Goal: Check status: Check status

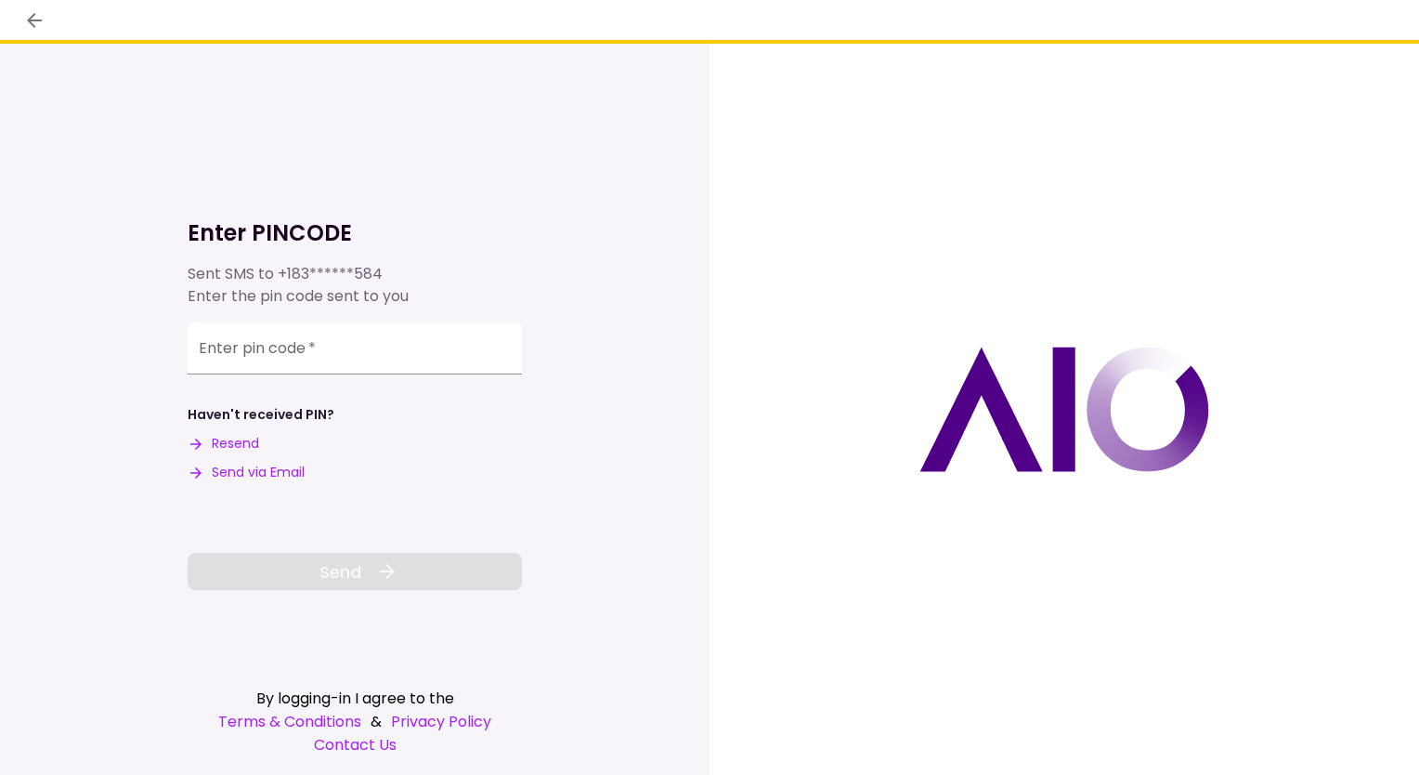
click at [243, 472] on button "Send via Email" at bounding box center [246, 473] width 117 height 20
click at [316, 351] on input "Enter pin code   *" at bounding box center [355, 348] width 334 height 52
paste input "******"
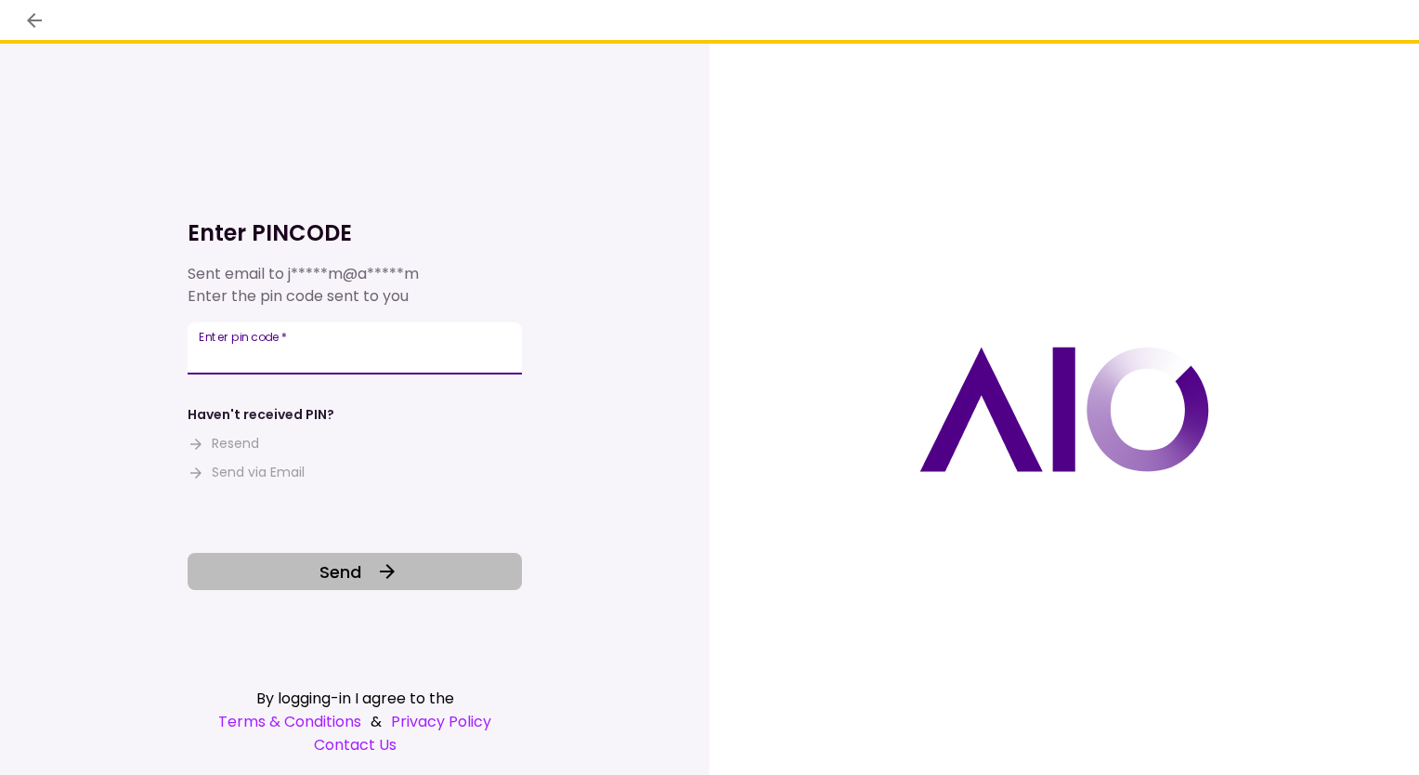
type input "******"
click at [289, 584] on button "Send" at bounding box center [355, 571] width 334 height 37
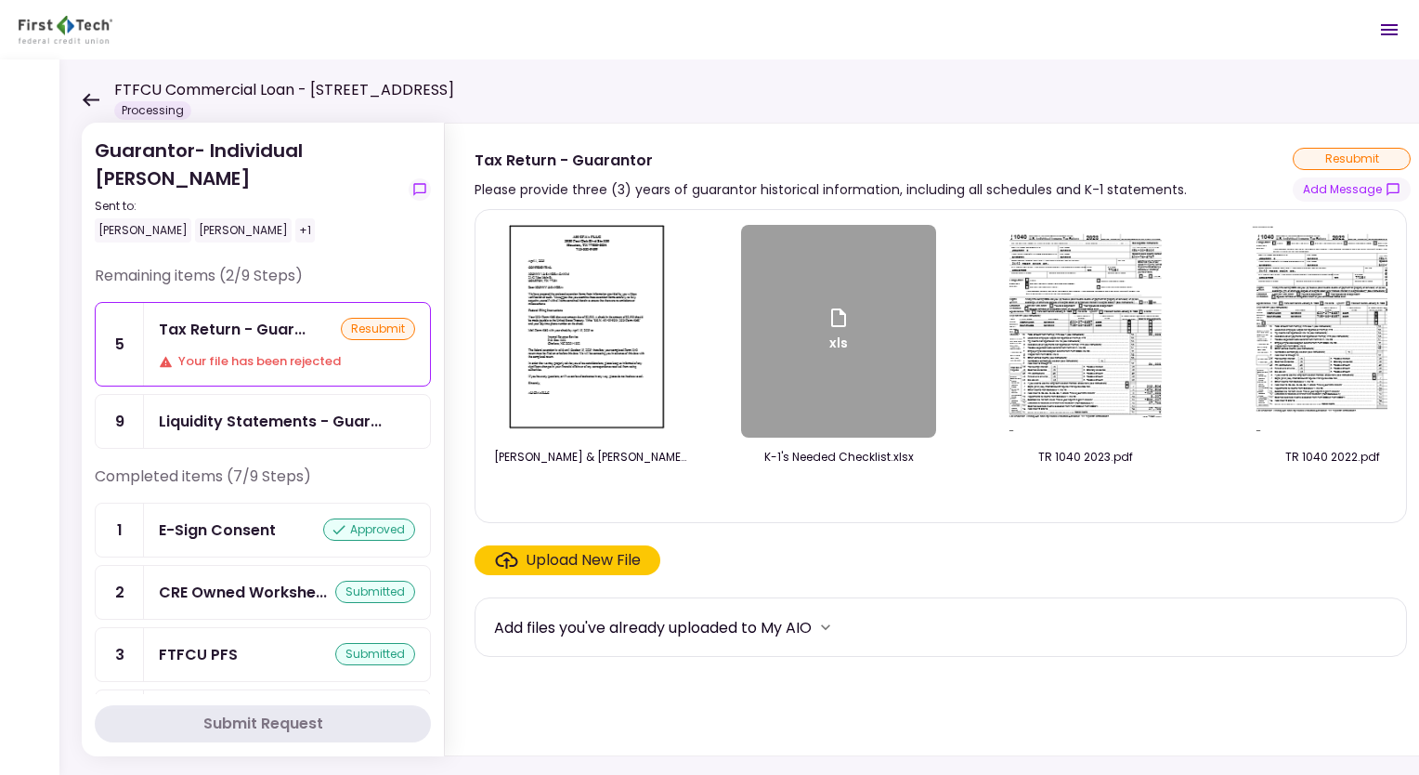
click at [232, 343] on div "Tax Return - Guar... resubmit Your file has been rejected" at bounding box center [287, 344] width 286 height 83
click at [837, 401] on div "xls" at bounding box center [838, 331] width 195 height 213
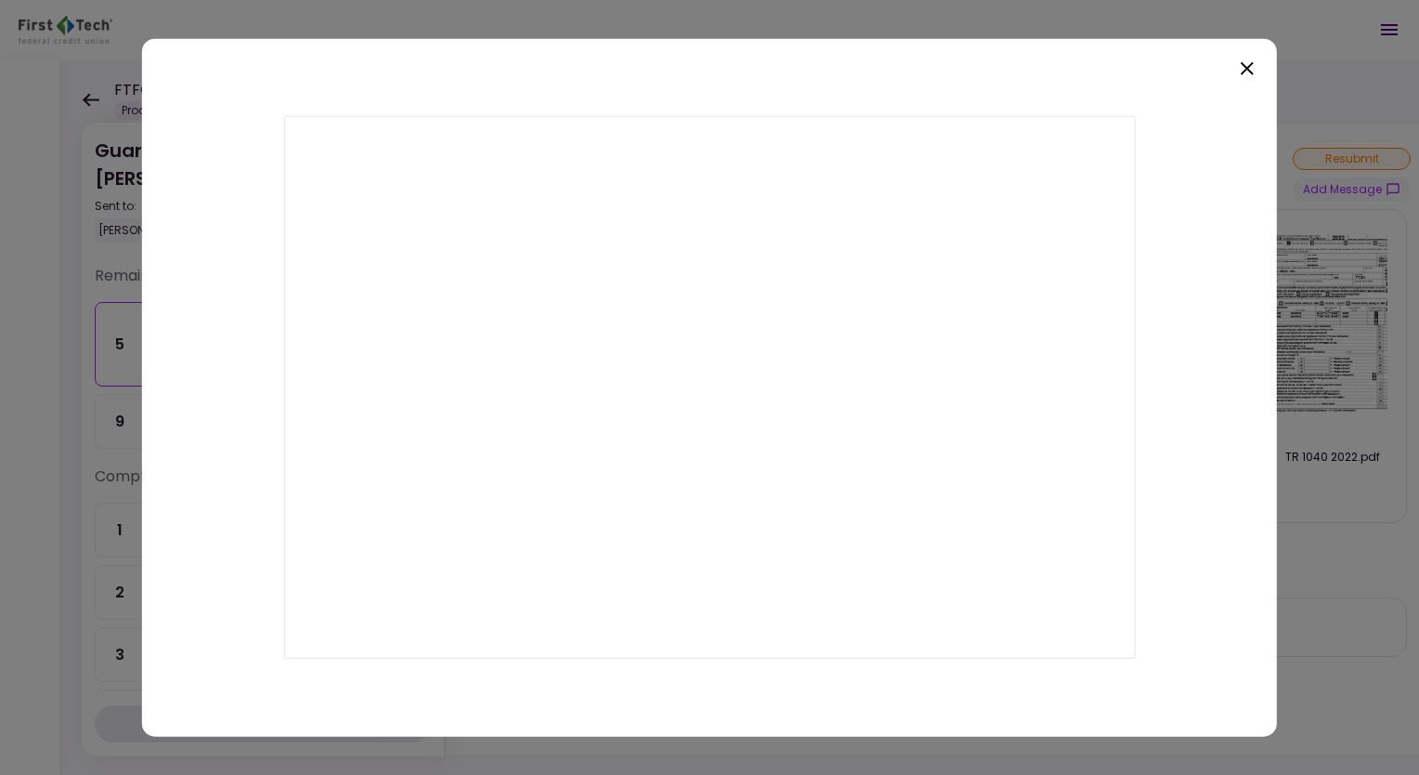
click at [1246, 70] on icon at bounding box center [1247, 68] width 13 height 13
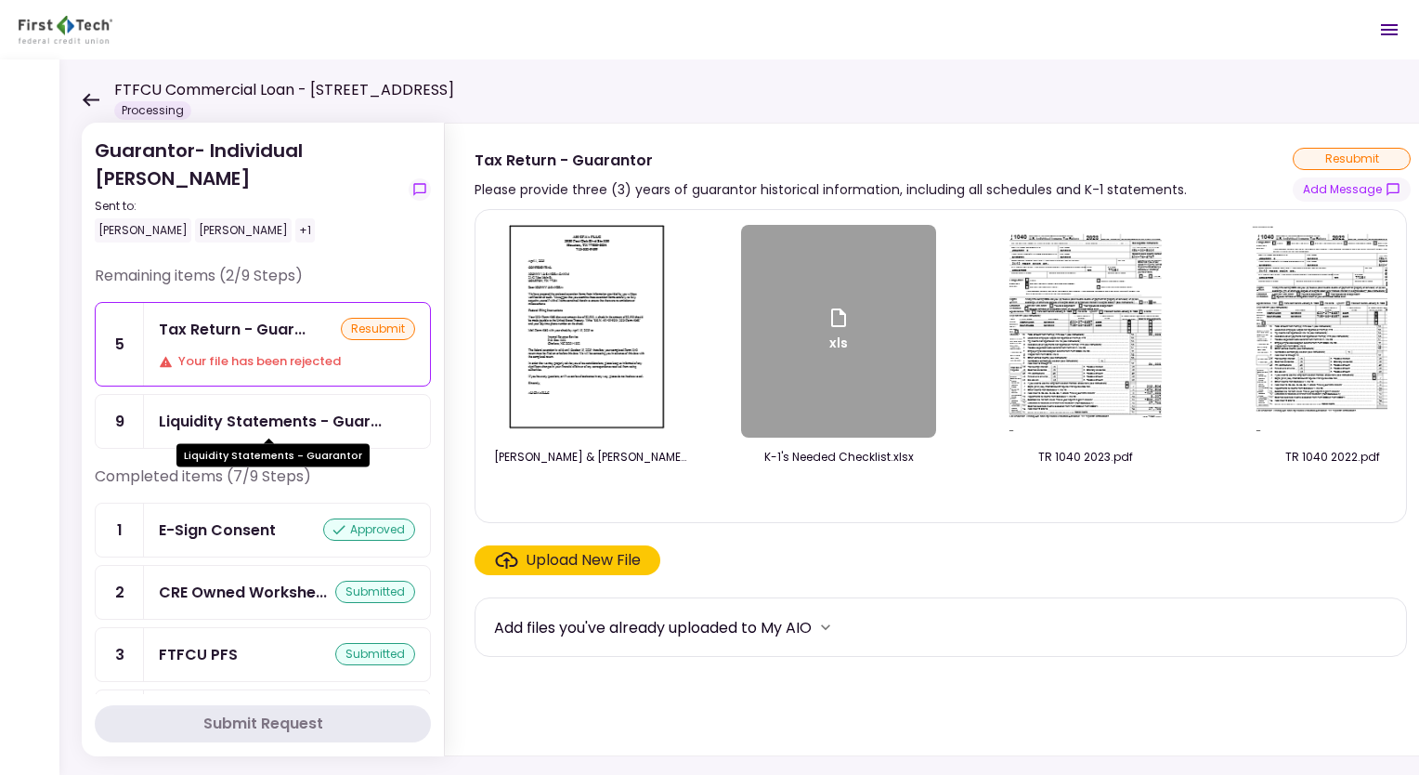
click at [188, 427] on div "Liquidity Statements - Guar..." at bounding box center [270, 421] width 223 height 23
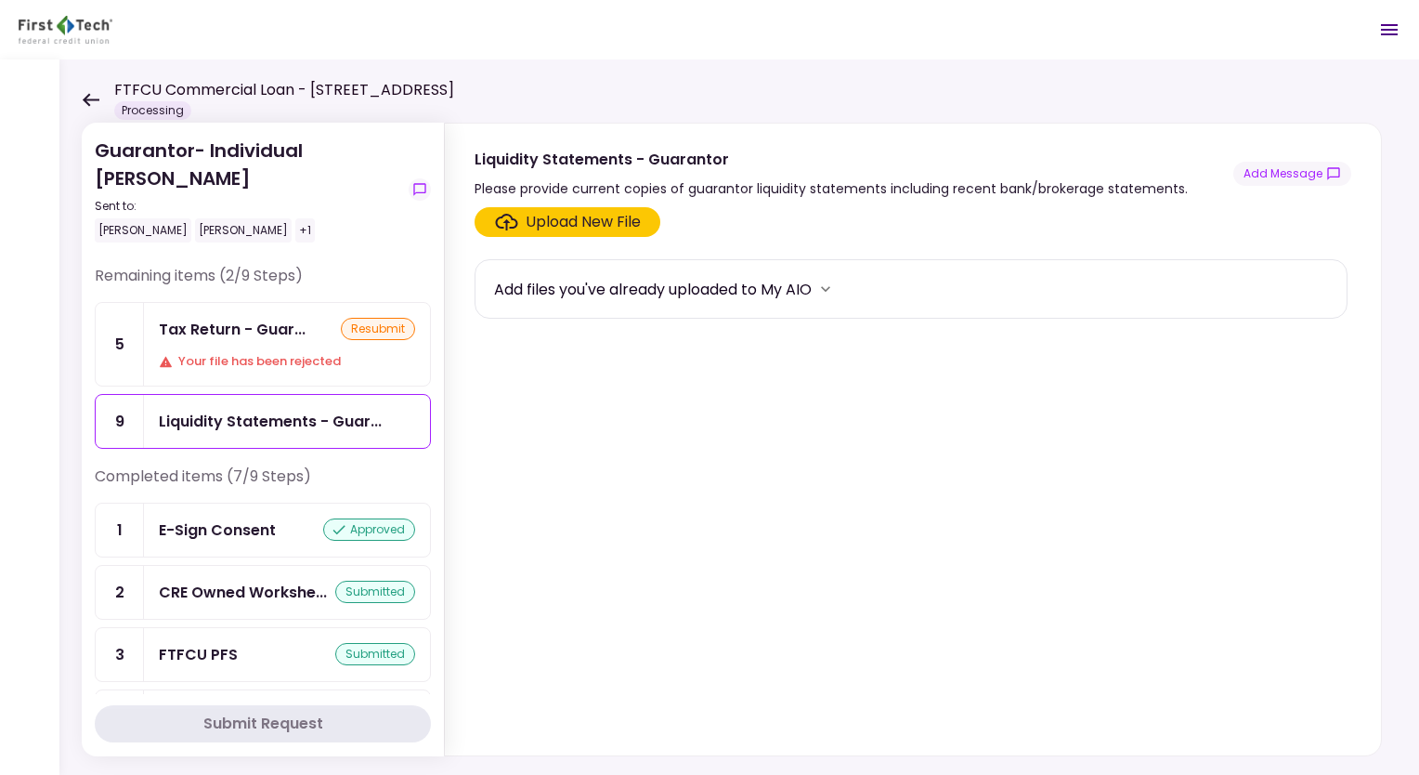
click at [202, 338] on div "Tax Return - Guar..." at bounding box center [232, 329] width 147 height 23
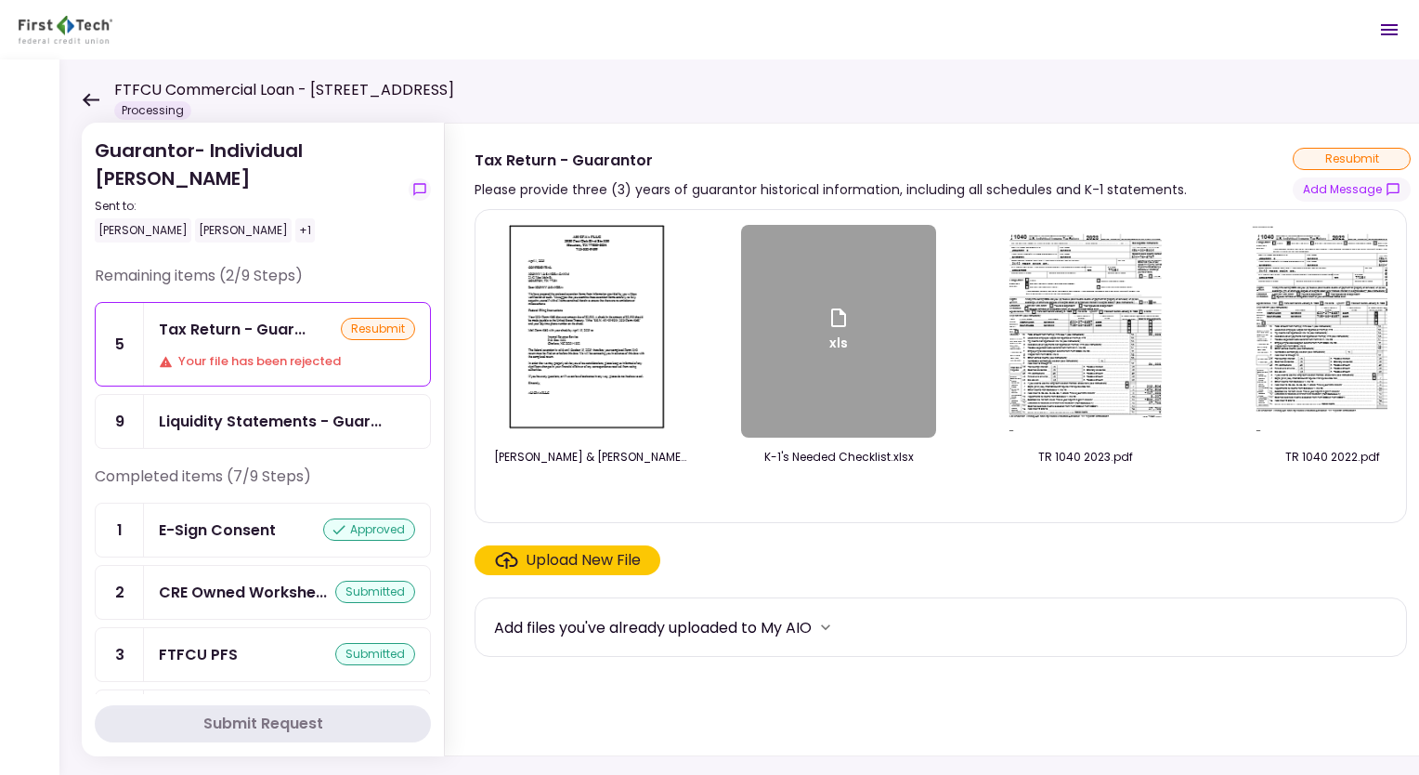
click at [92, 99] on icon at bounding box center [91, 99] width 17 height 13
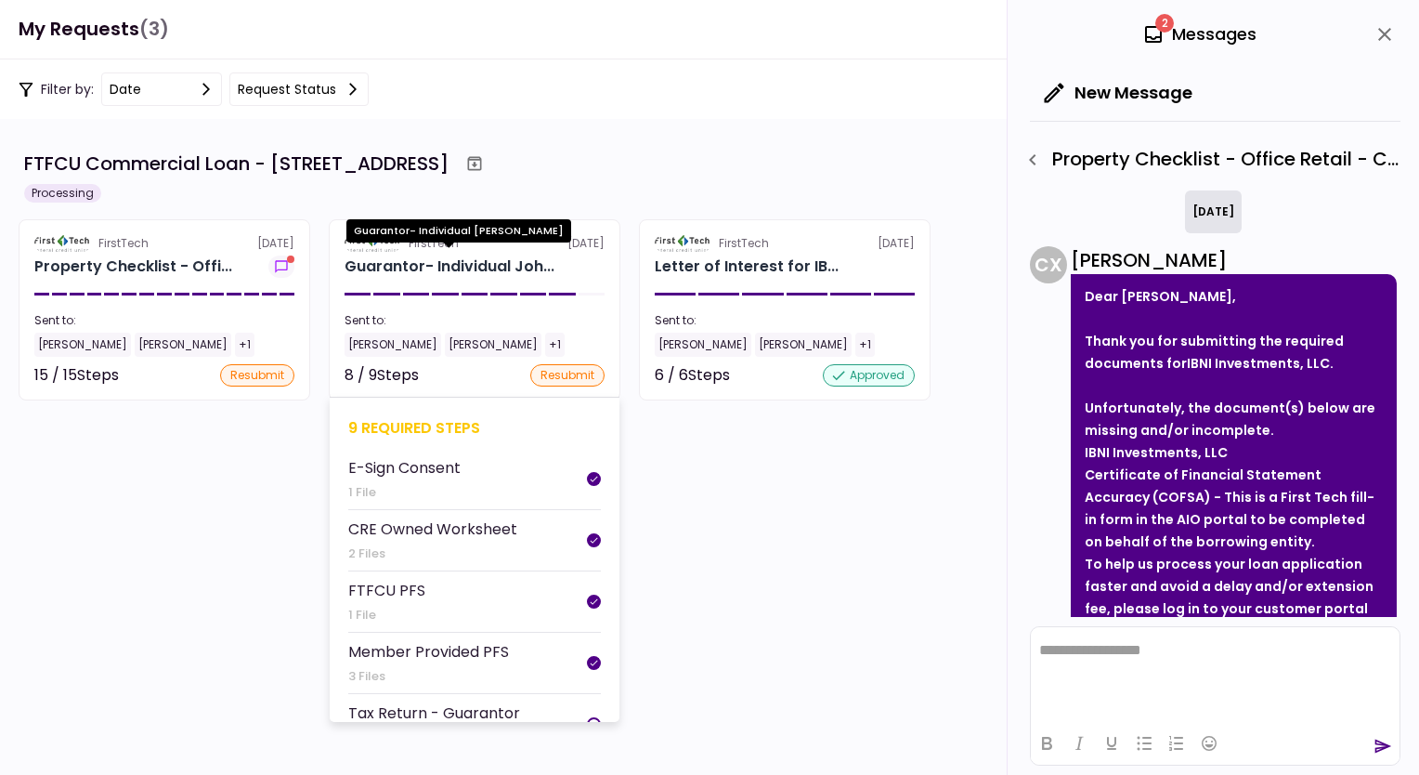
scroll to position [288, 0]
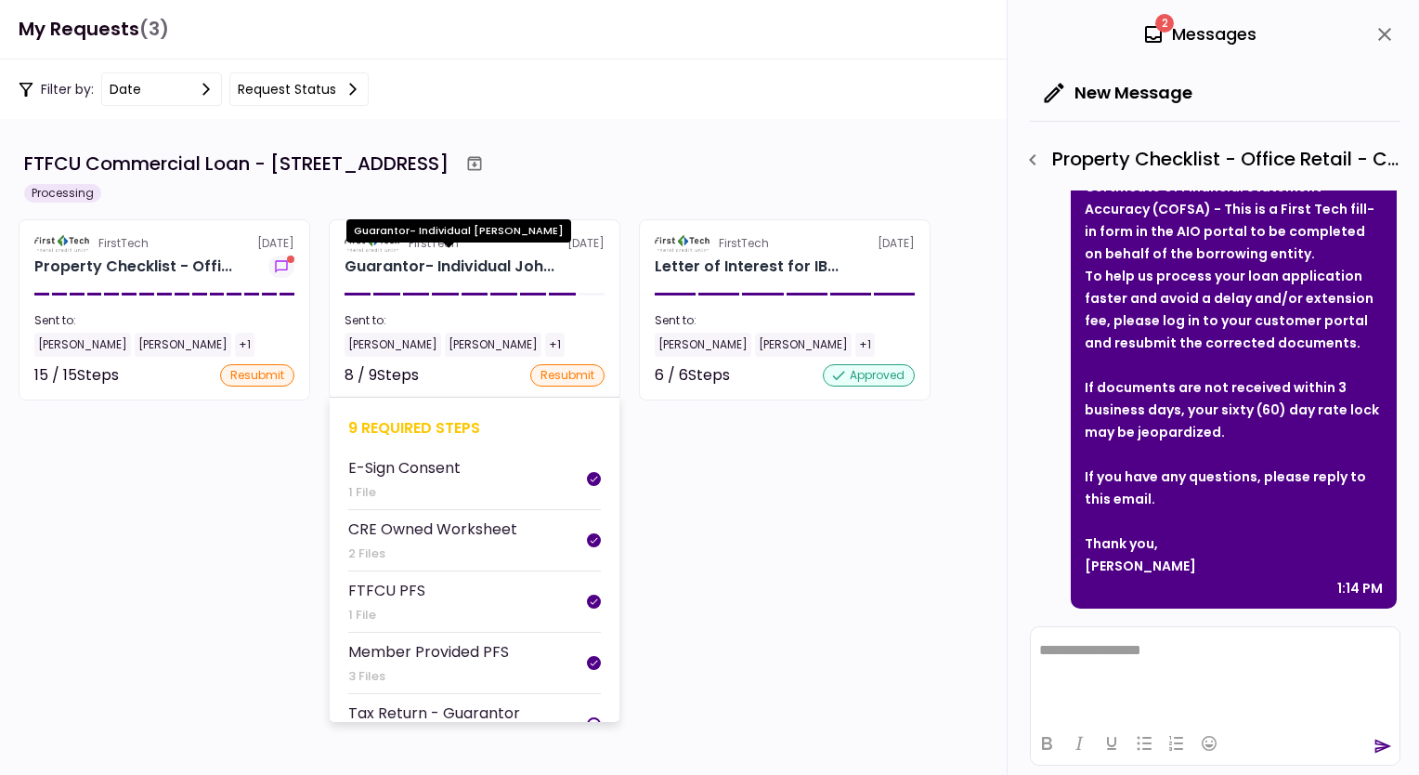
click at [436, 267] on div "Guarantor- Individual Joh..." at bounding box center [450, 266] width 210 height 22
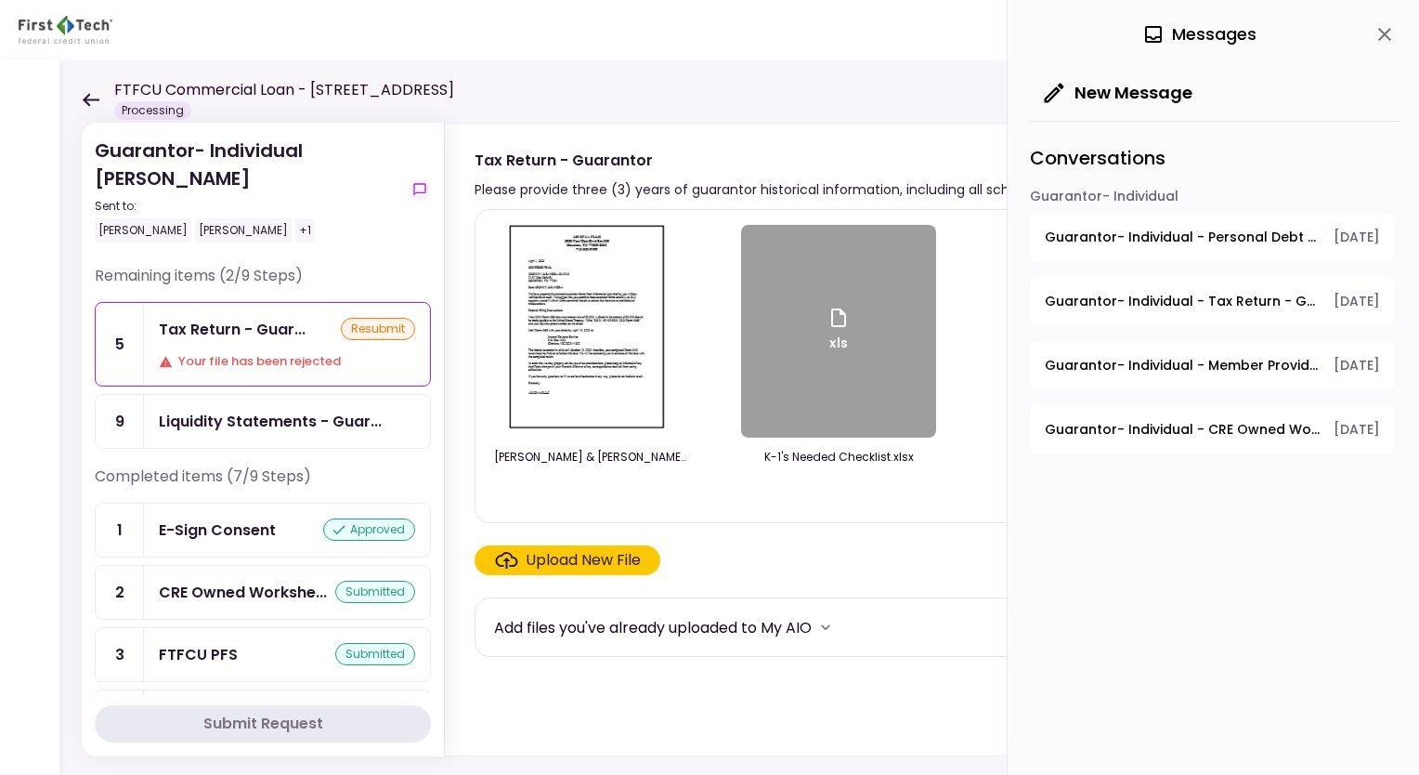
click at [281, 352] on div "Your file has been rejected" at bounding box center [287, 361] width 256 height 19
click at [1382, 33] on icon "close" at bounding box center [1384, 34] width 13 height 13
